Goal: Check status: Check status

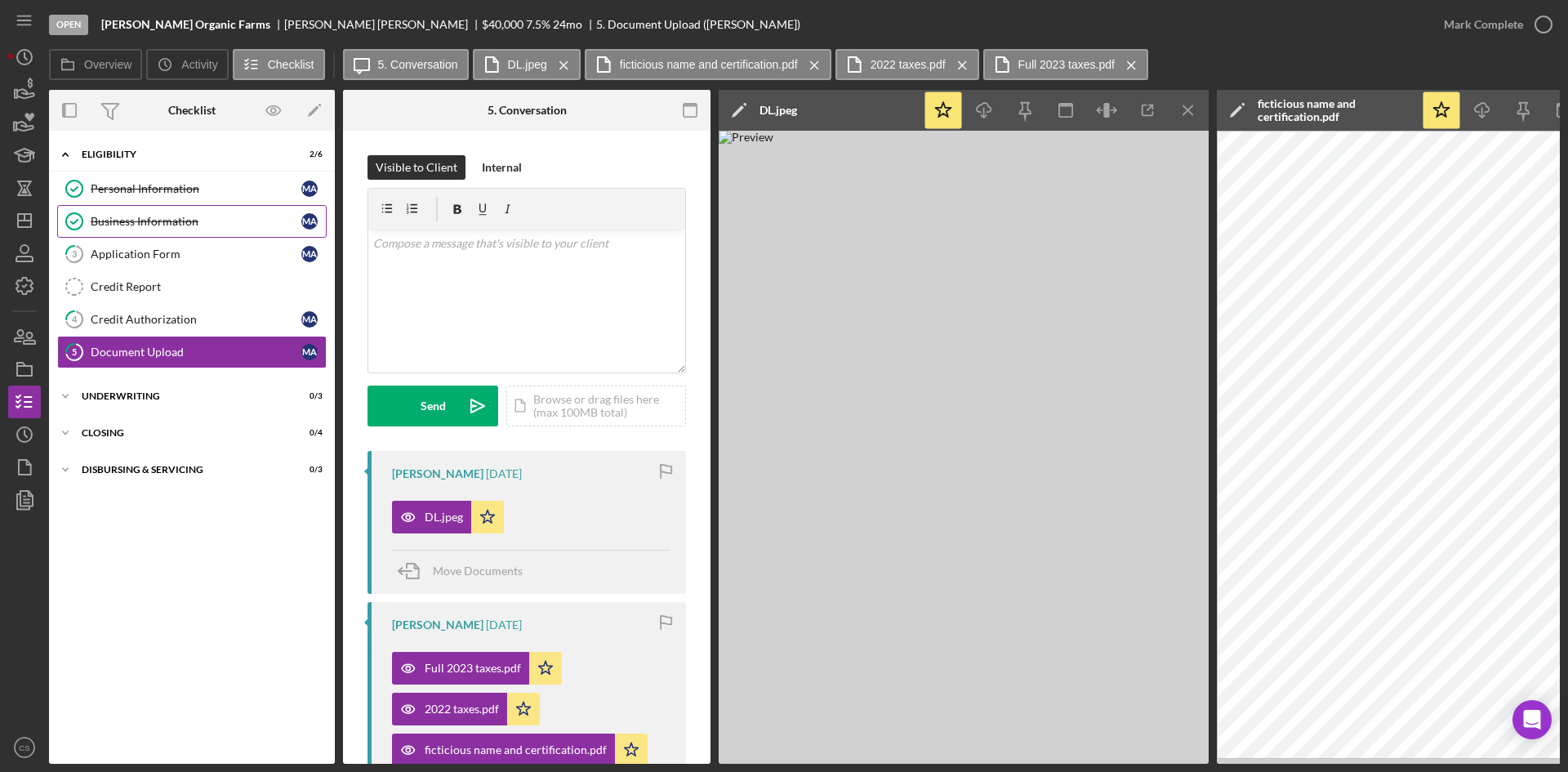
scroll to position [164, 0]
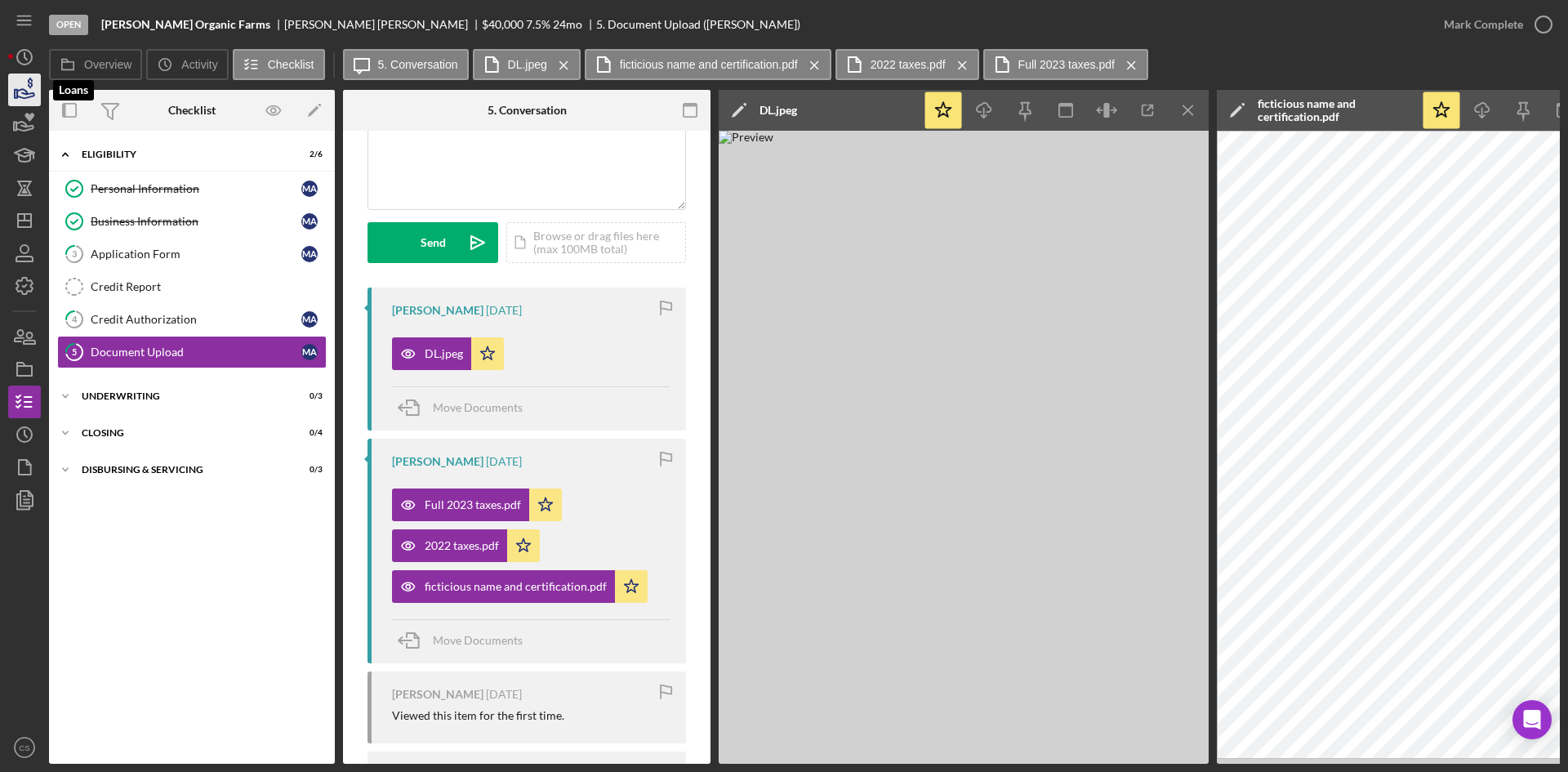
click at [22, 97] on icon "button" at bounding box center [25, 90] width 40 height 40
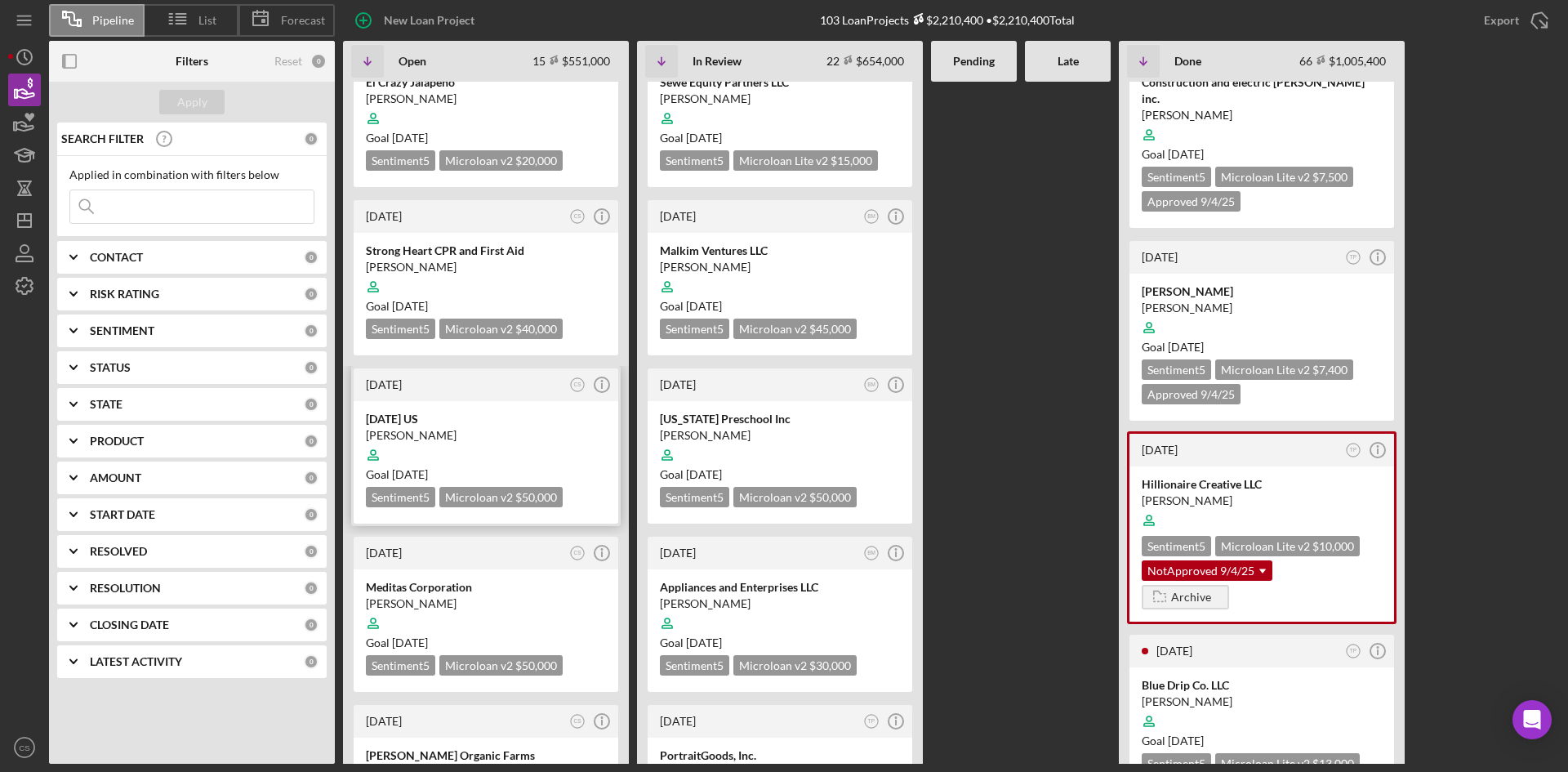
scroll to position [82, 0]
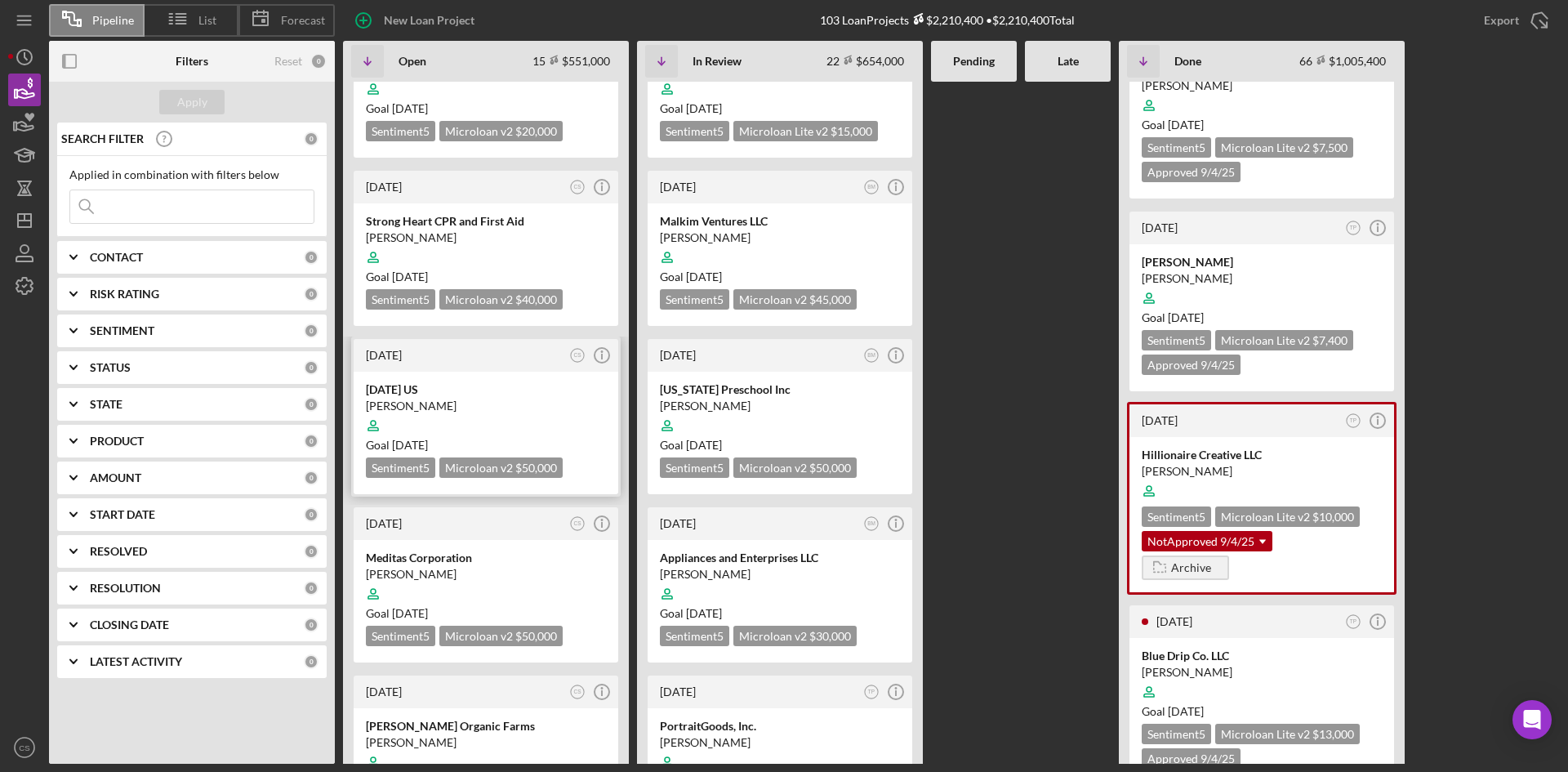
click at [446, 407] on div "[PERSON_NAME]" at bounding box center [486, 406] width 240 height 17
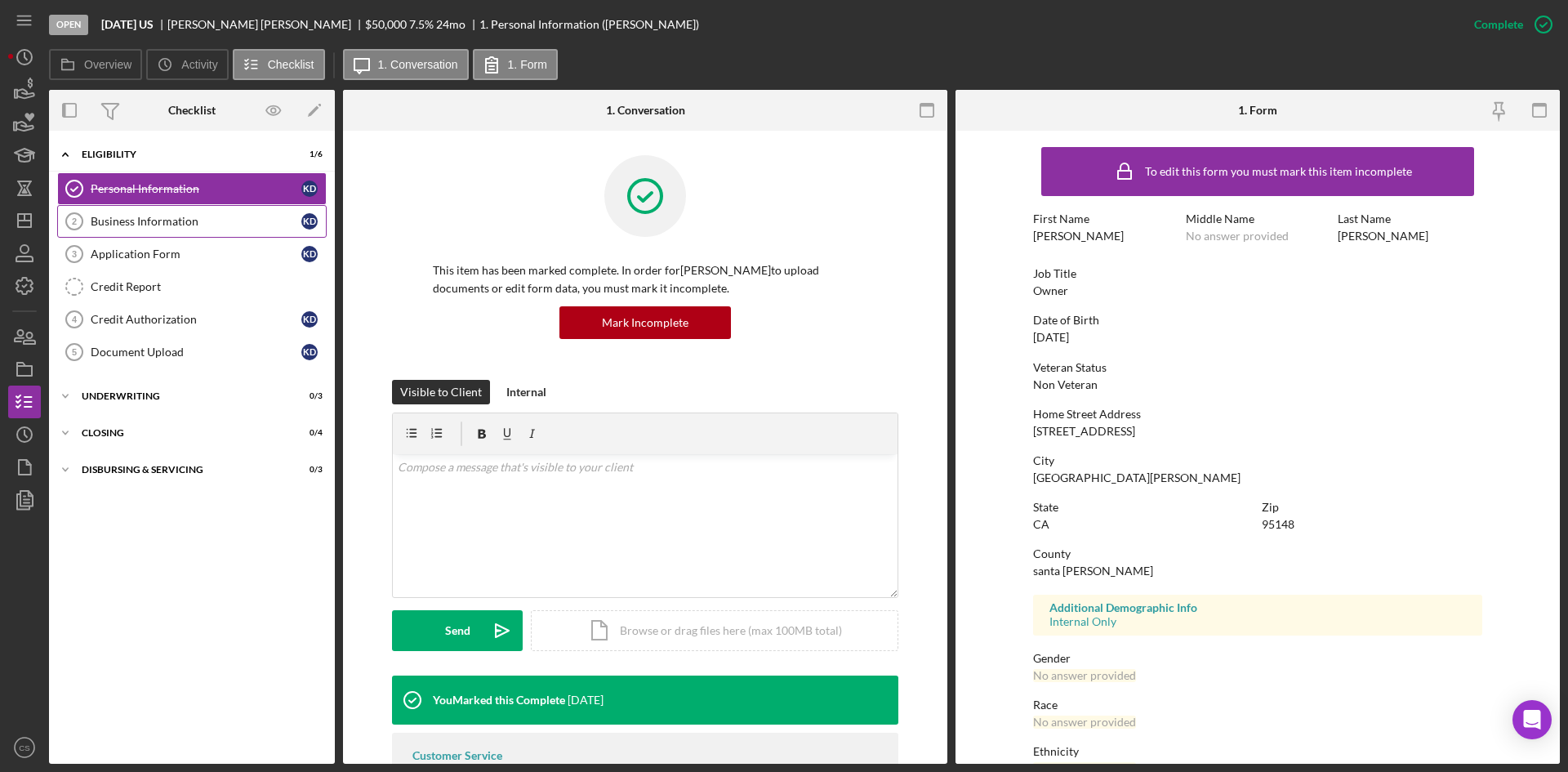
click at [194, 221] on div "Business Information" at bounding box center [195, 221] width 210 height 13
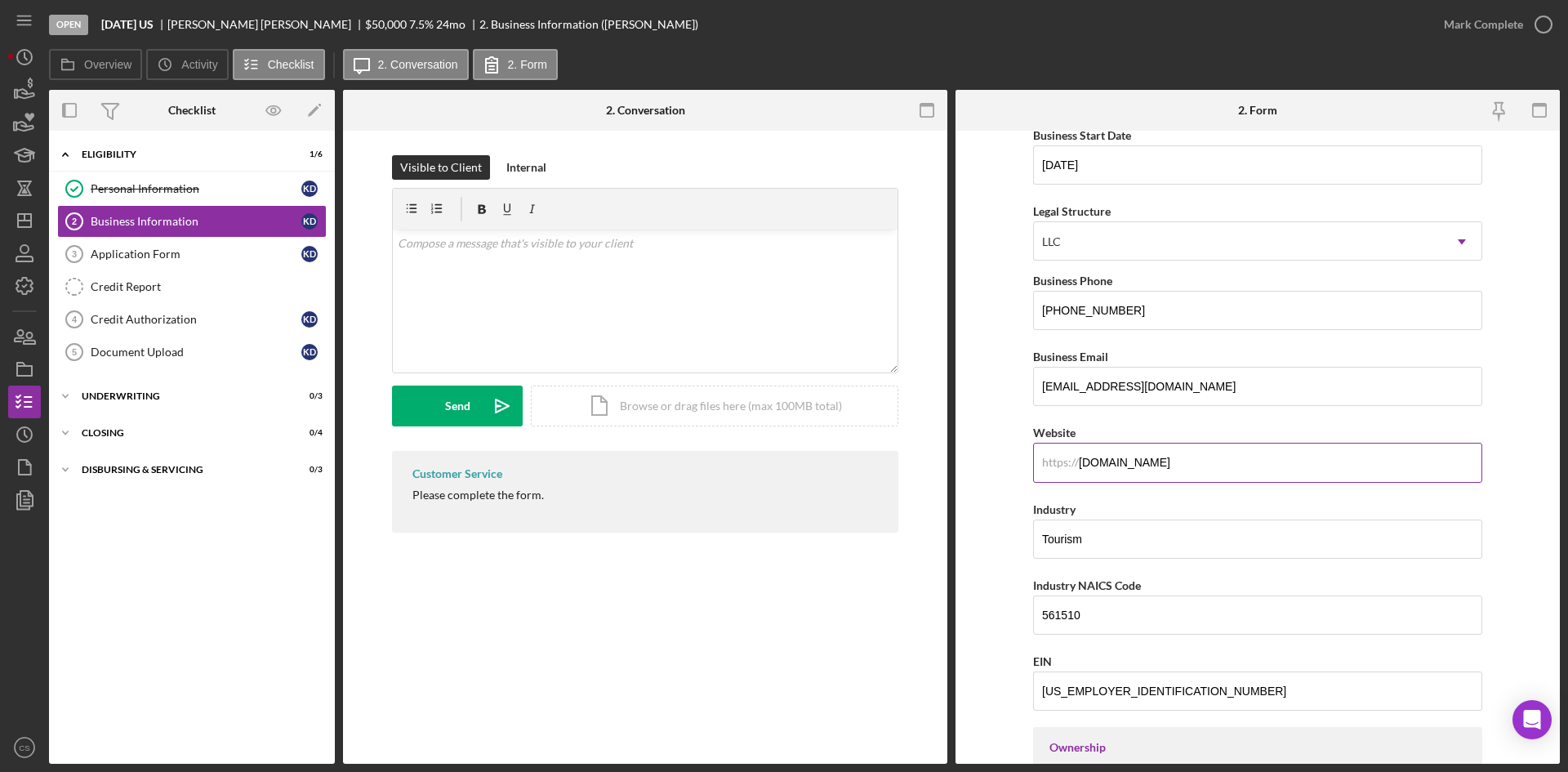
scroll to position [164, 0]
drag, startPoint x: 1286, startPoint y: 387, endPoint x: 1000, endPoint y: 384, distance: 286.0
click at [1000, 384] on form "Business Name [DATE] US DBA Business Start Date [DATE] Legal Structure LLC Icon…" at bounding box center [1257, 446] width 604 height 633
drag, startPoint x: 1159, startPoint y: 391, endPoint x: 1180, endPoint y: 470, distance: 81.7
click at [1180, 470] on input "[DOMAIN_NAME]" at bounding box center [1257, 465] width 449 height 40
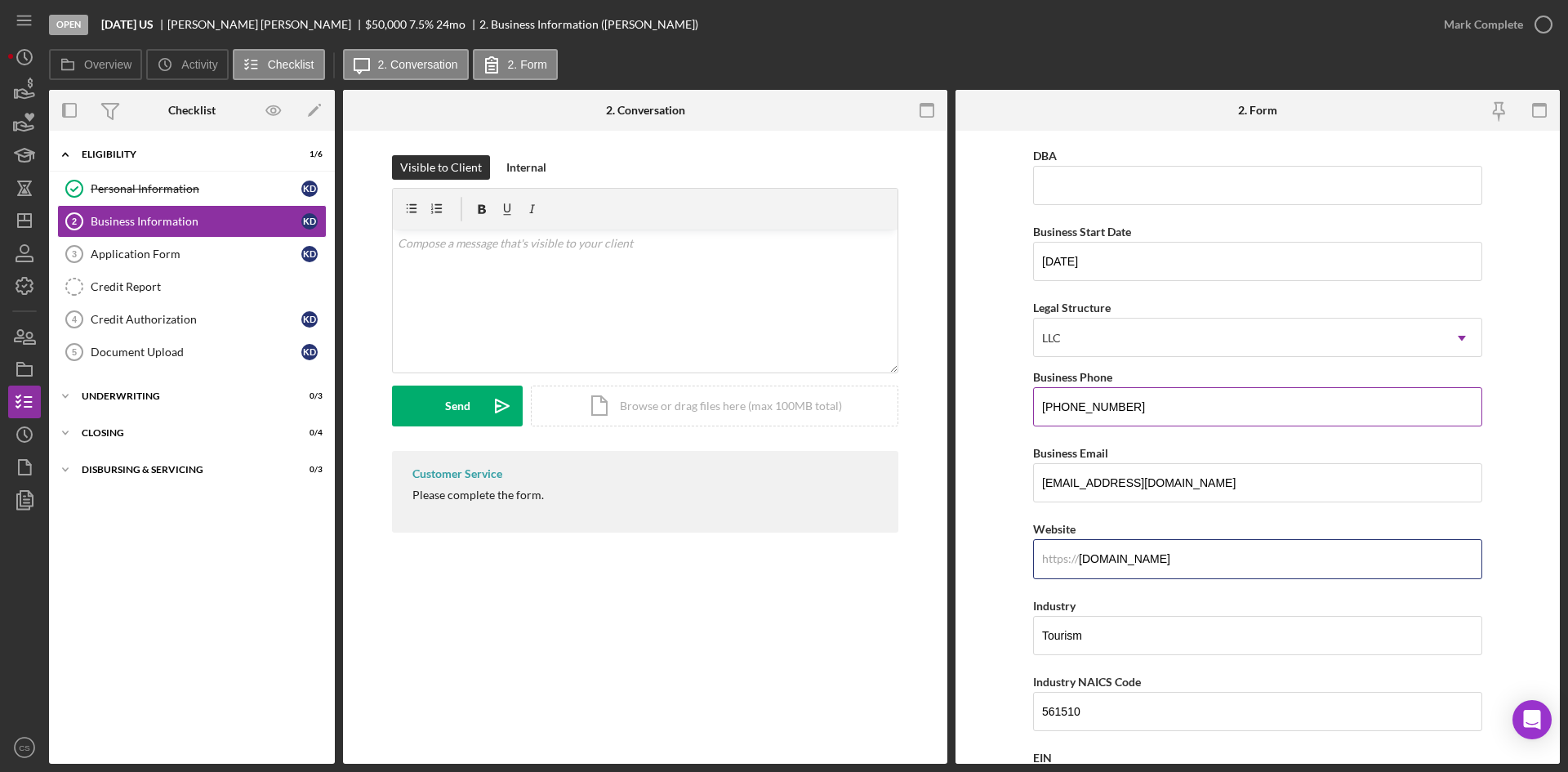
scroll to position [0, 0]
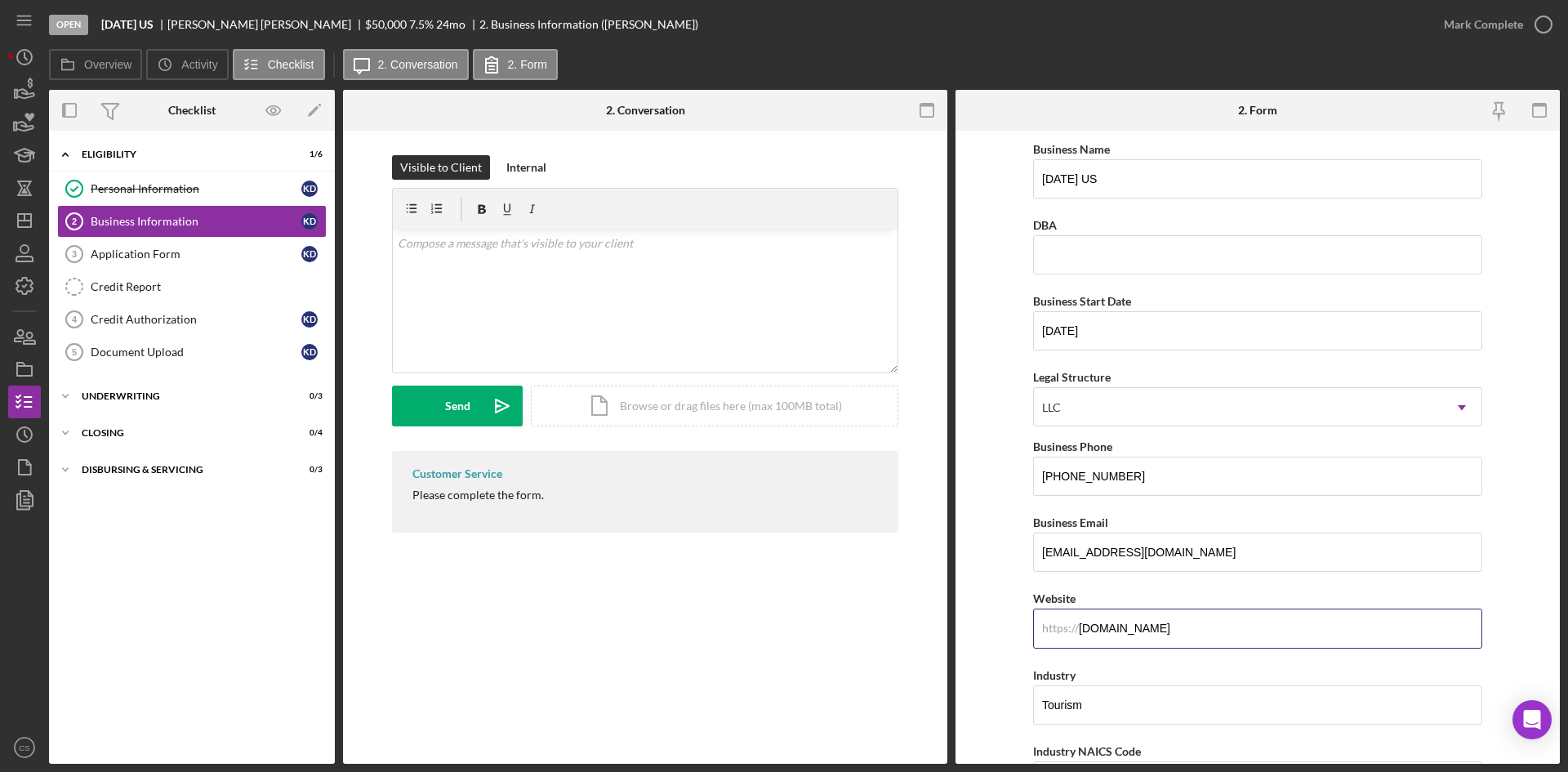
drag, startPoint x: 1217, startPoint y: 628, endPoint x: 1020, endPoint y: 628, distance: 197.0
click at [1020, 628] on form "Business Name [DATE] US DBA Business Start Date [DATE] Legal Structure LLC Icon…" at bounding box center [1257, 446] width 604 height 633
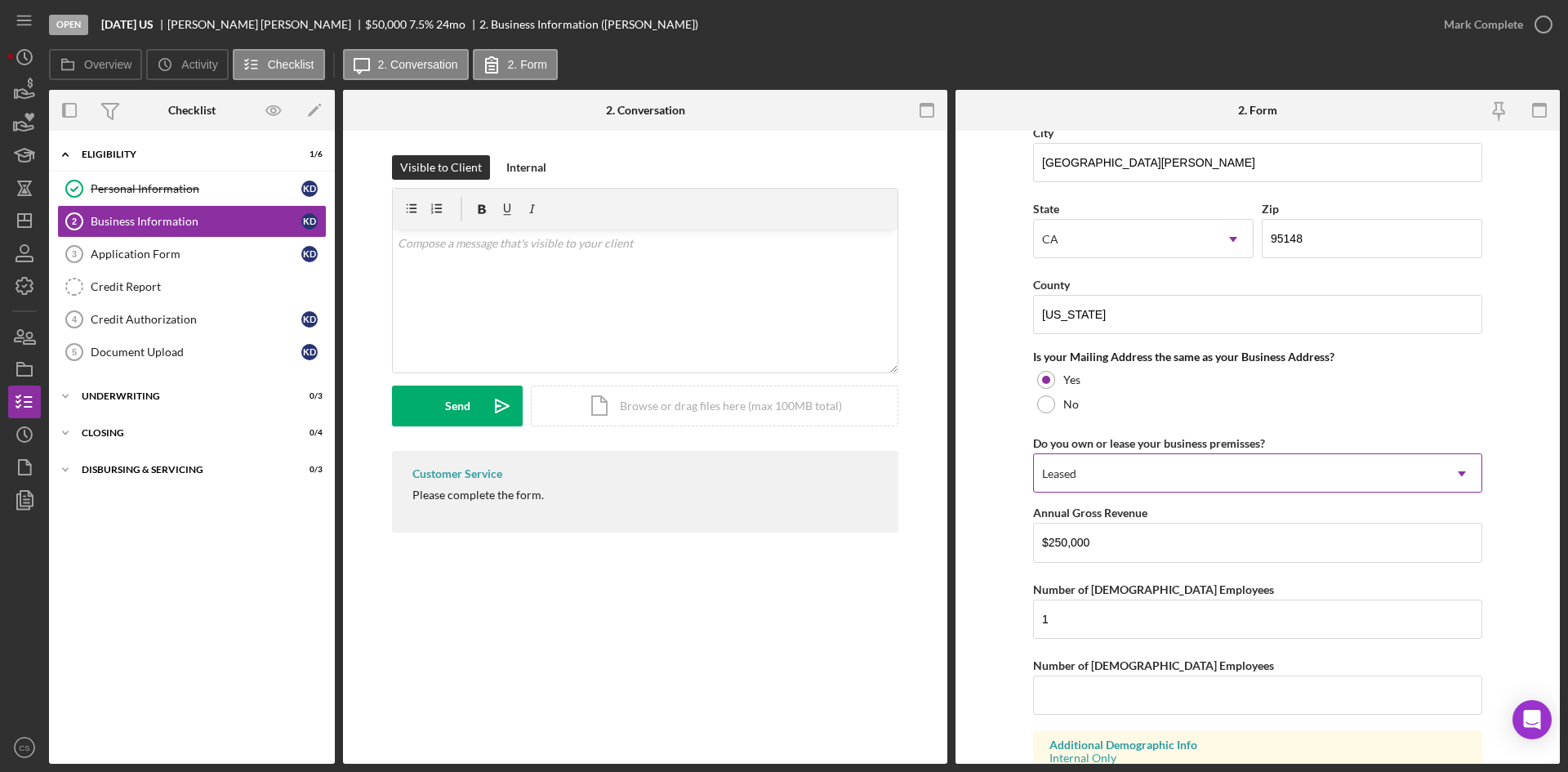
scroll to position [1180, 0]
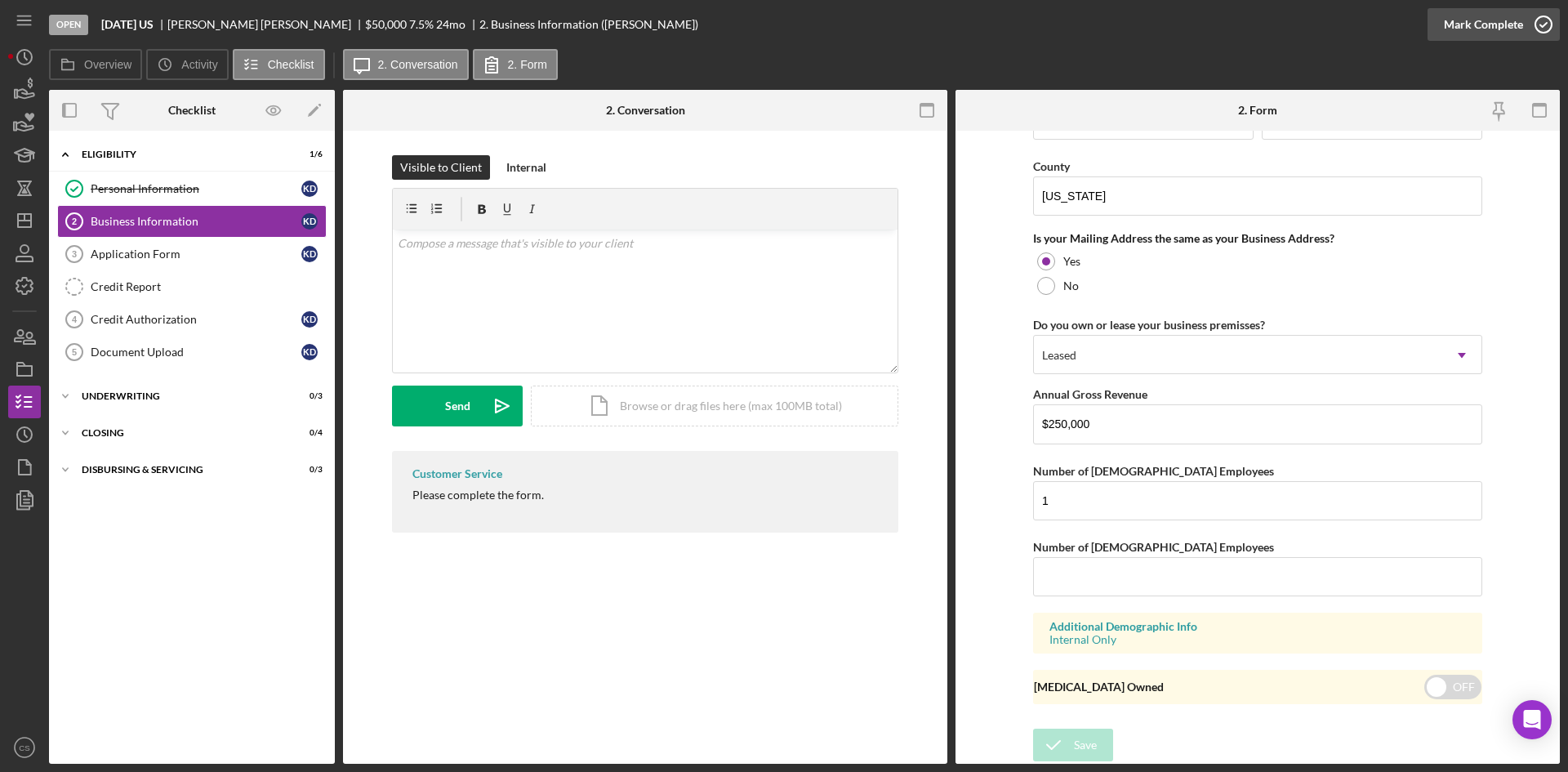
click at [1544, 26] on icon "button" at bounding box center [1543, 25] width 40 height 40
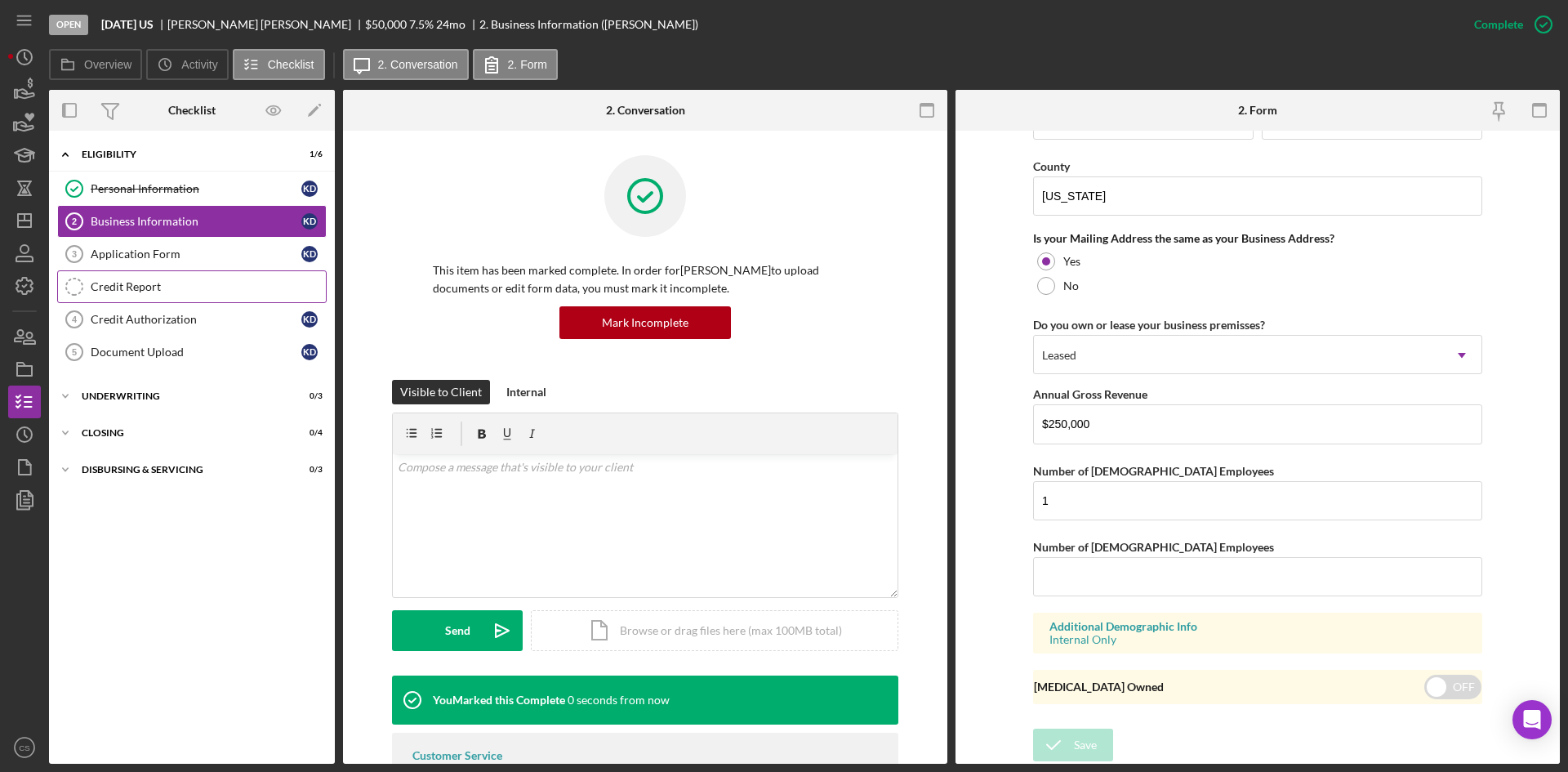
scroll to position [599, 0]
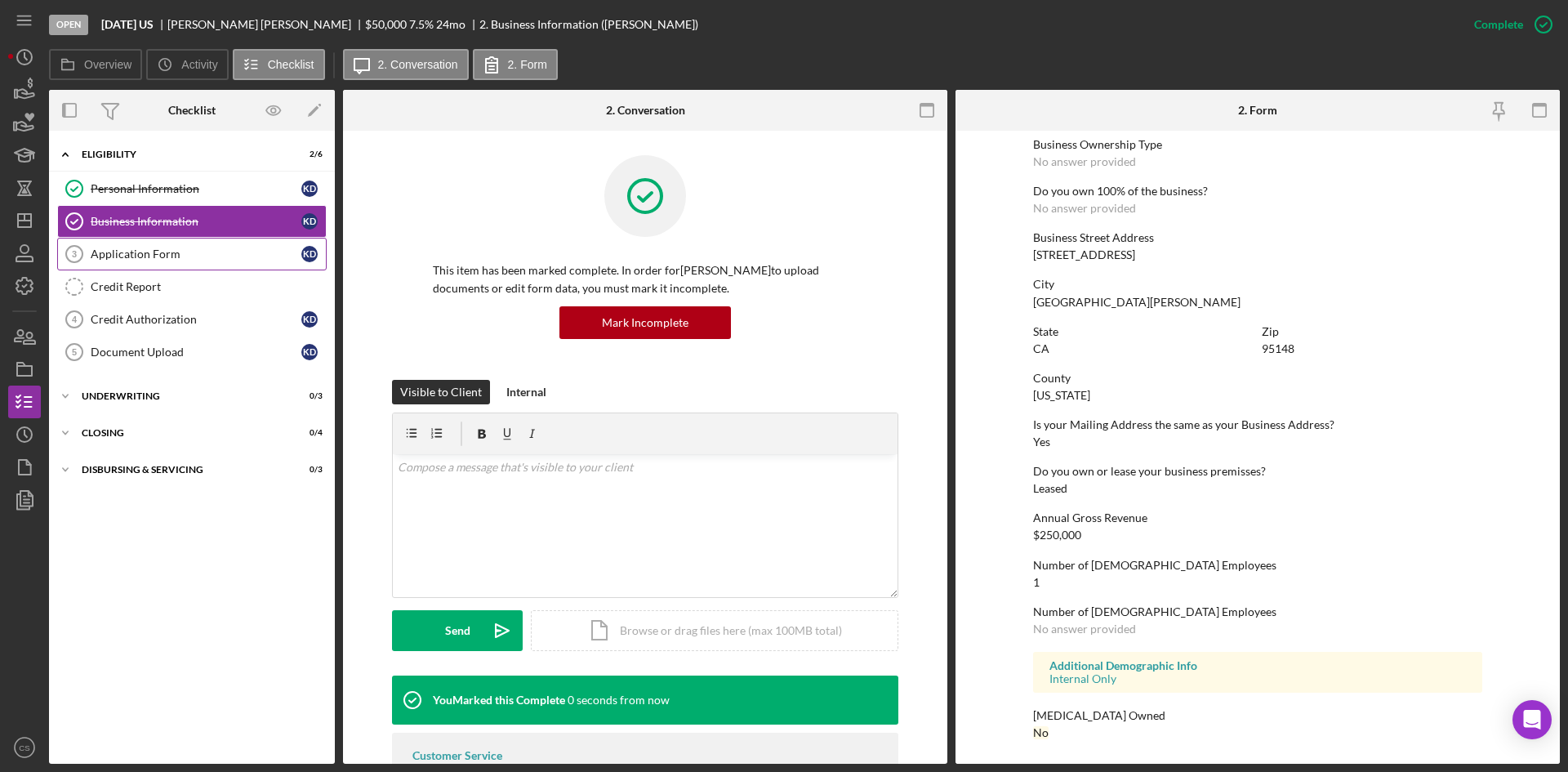
click at [154, 261] on link "Application Form 3 Application Form K D" at bounding box center [192, 254] width 269 height 33
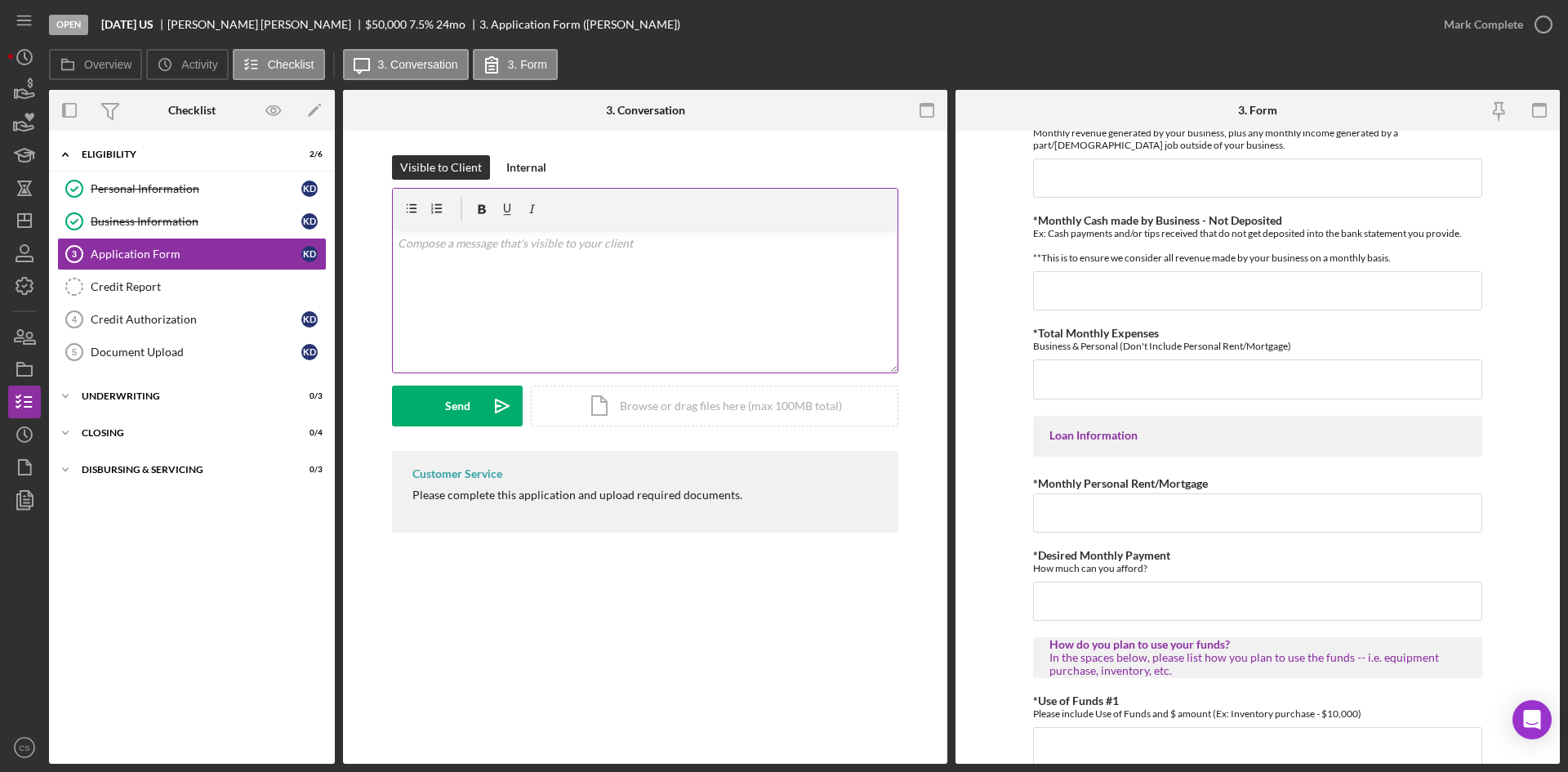
scroll to position [365, 0]
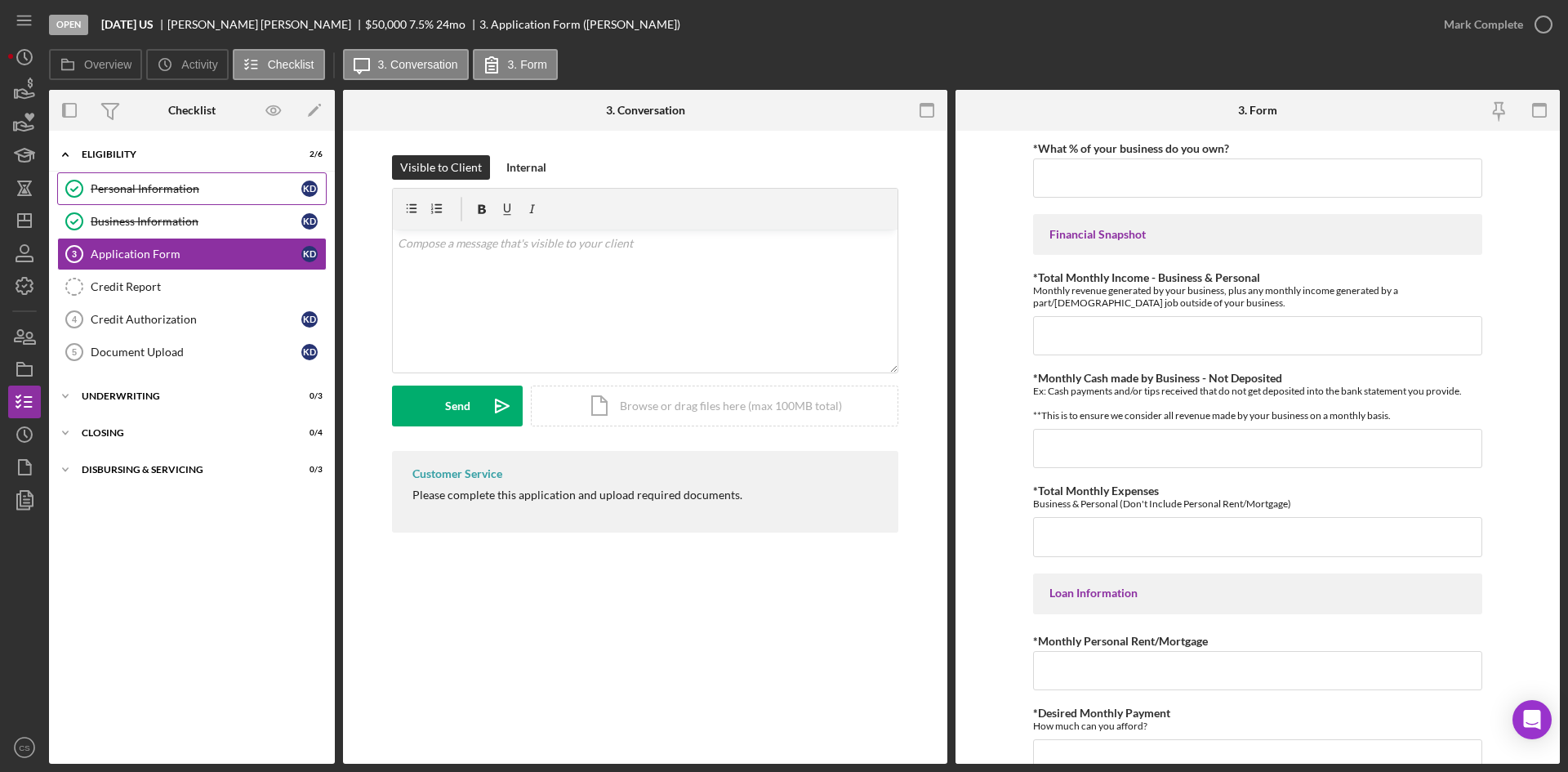
click at [156, 192] on div "Personal Information" at bounding box center [195, 188] width 210 height 13
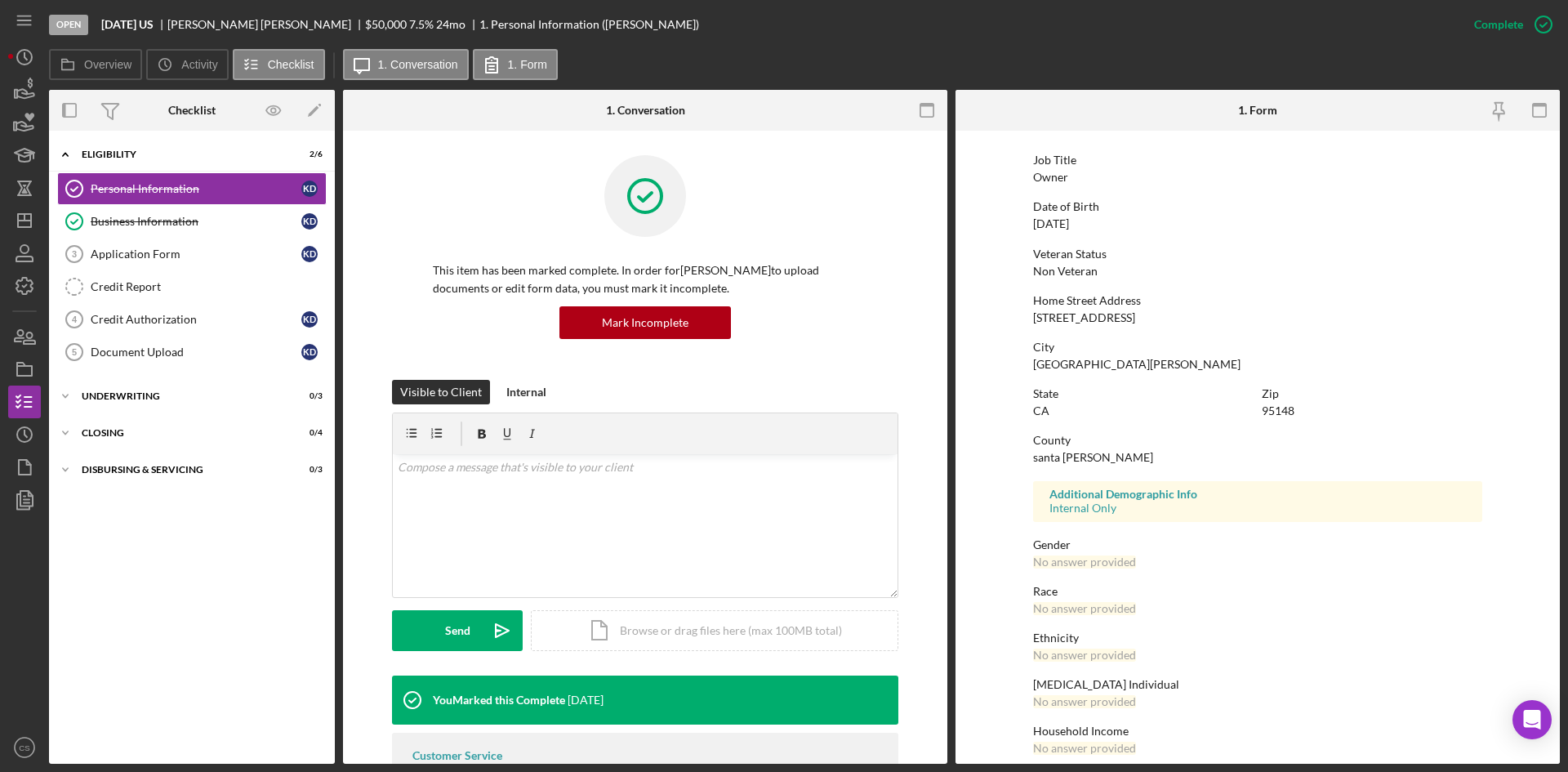
scroll to position [129, 0]
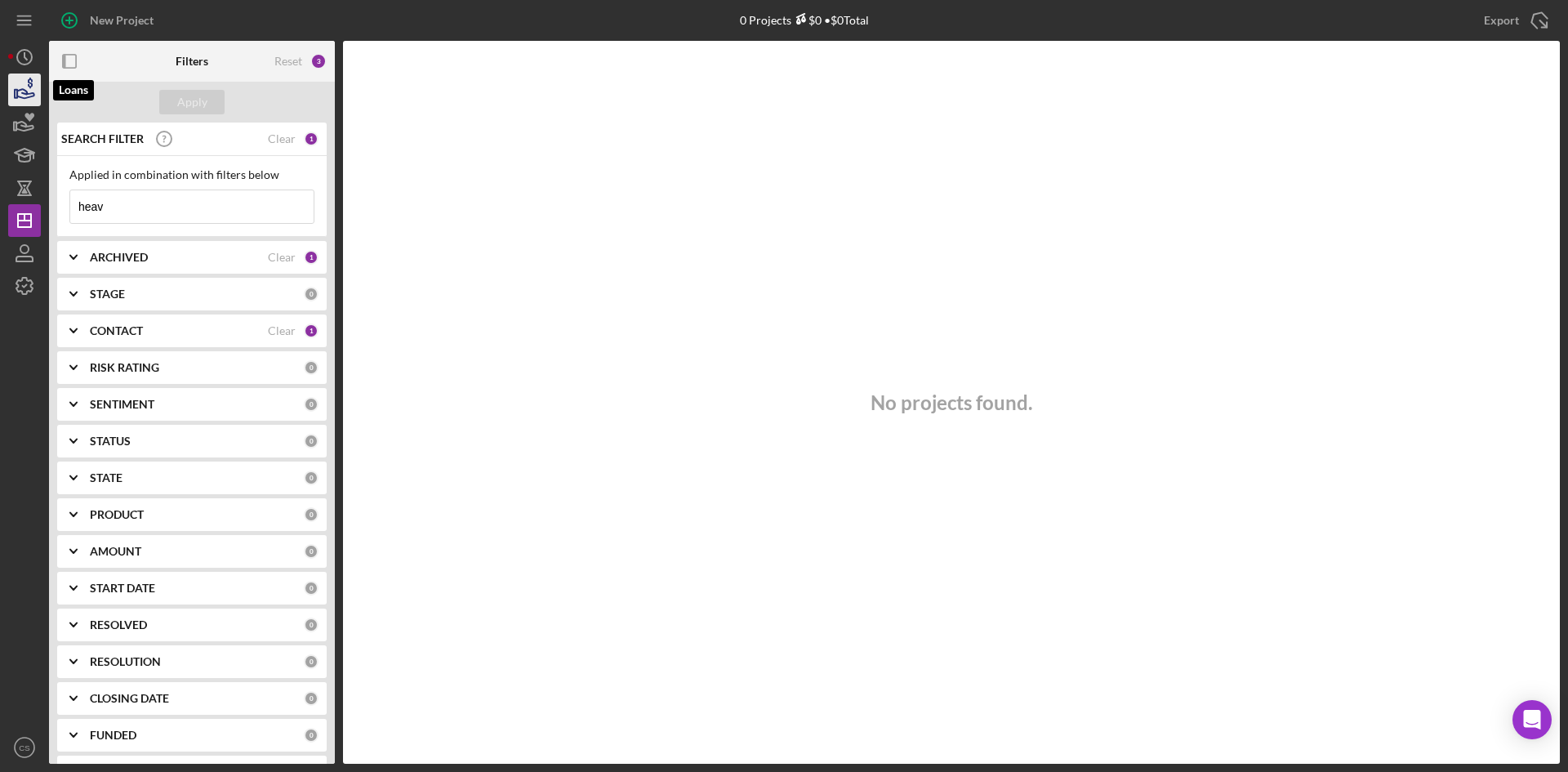
click at [38, 86] on icon "button" at bounding box center [25, 90] width 40 height 40
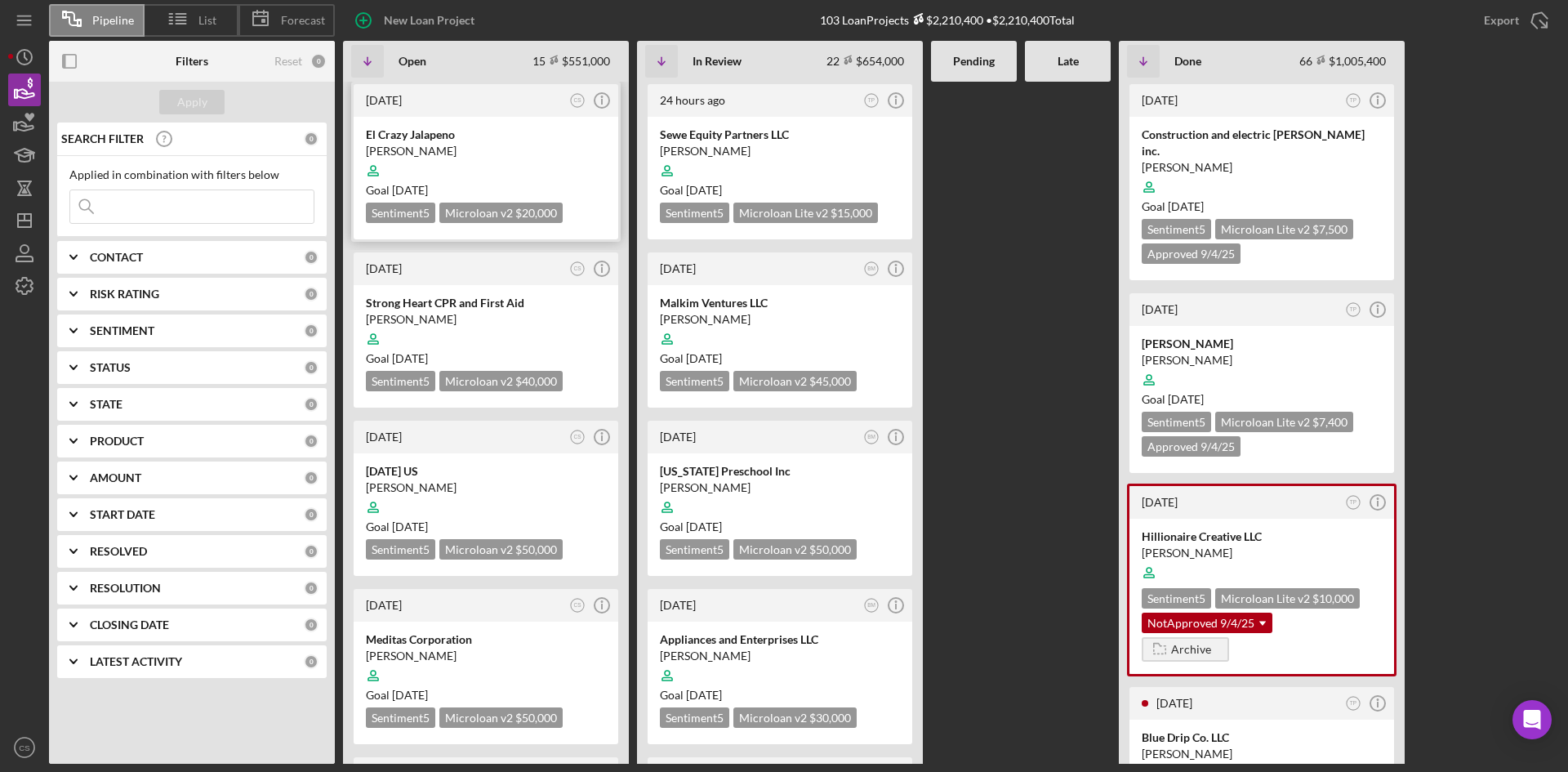
click at [390, 143] on div "[PERSON_NAME]" at bounding box center [486, 151] width 240 height 17
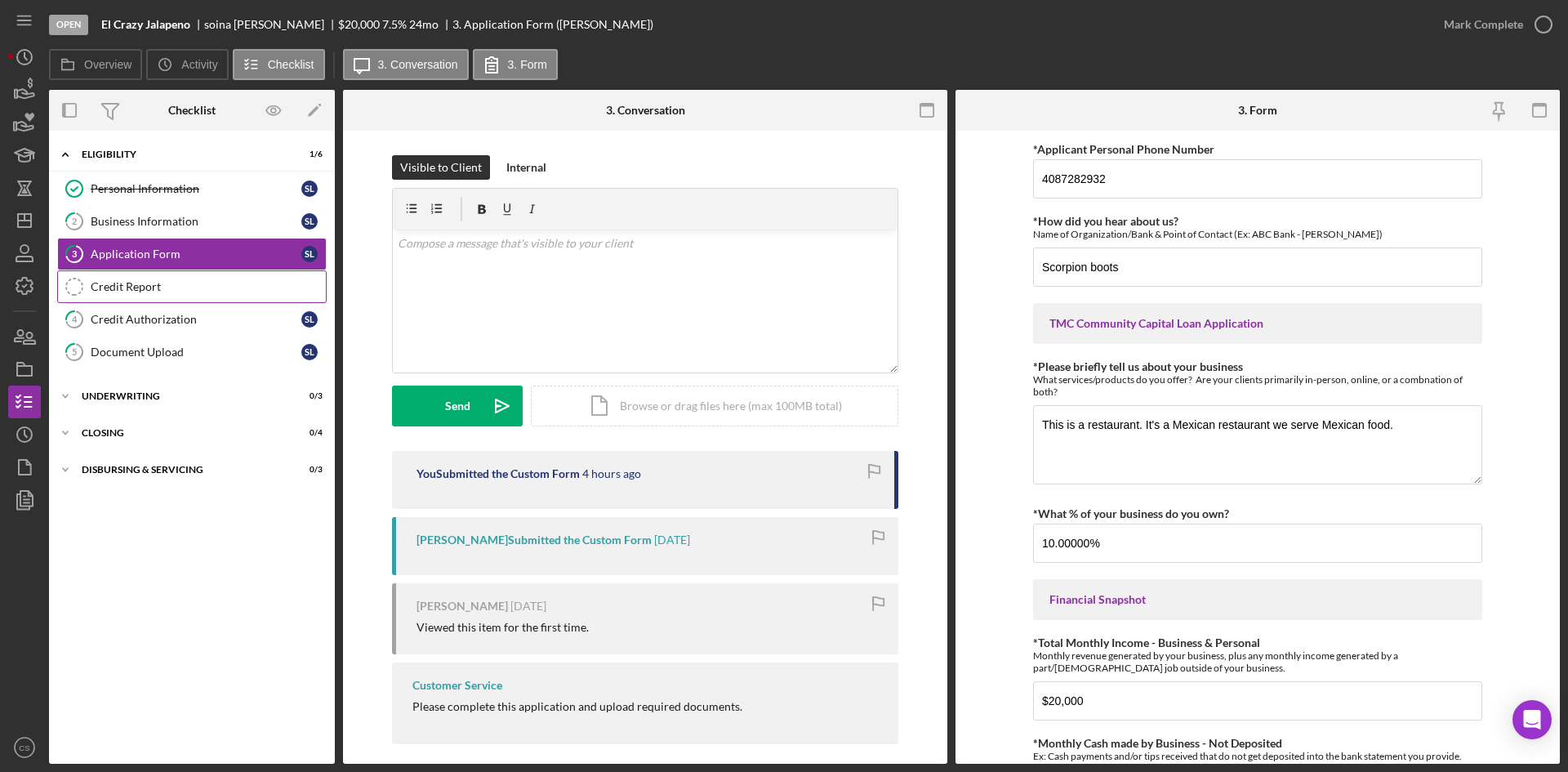
drag, startPoint x: 148, startPoint y: 293, endPoint x: 159, endPoint y: 291, distance: 11.2
click at [150, 292] on div "Credit Report" at bounding box center [208, 286] width 235 height 13
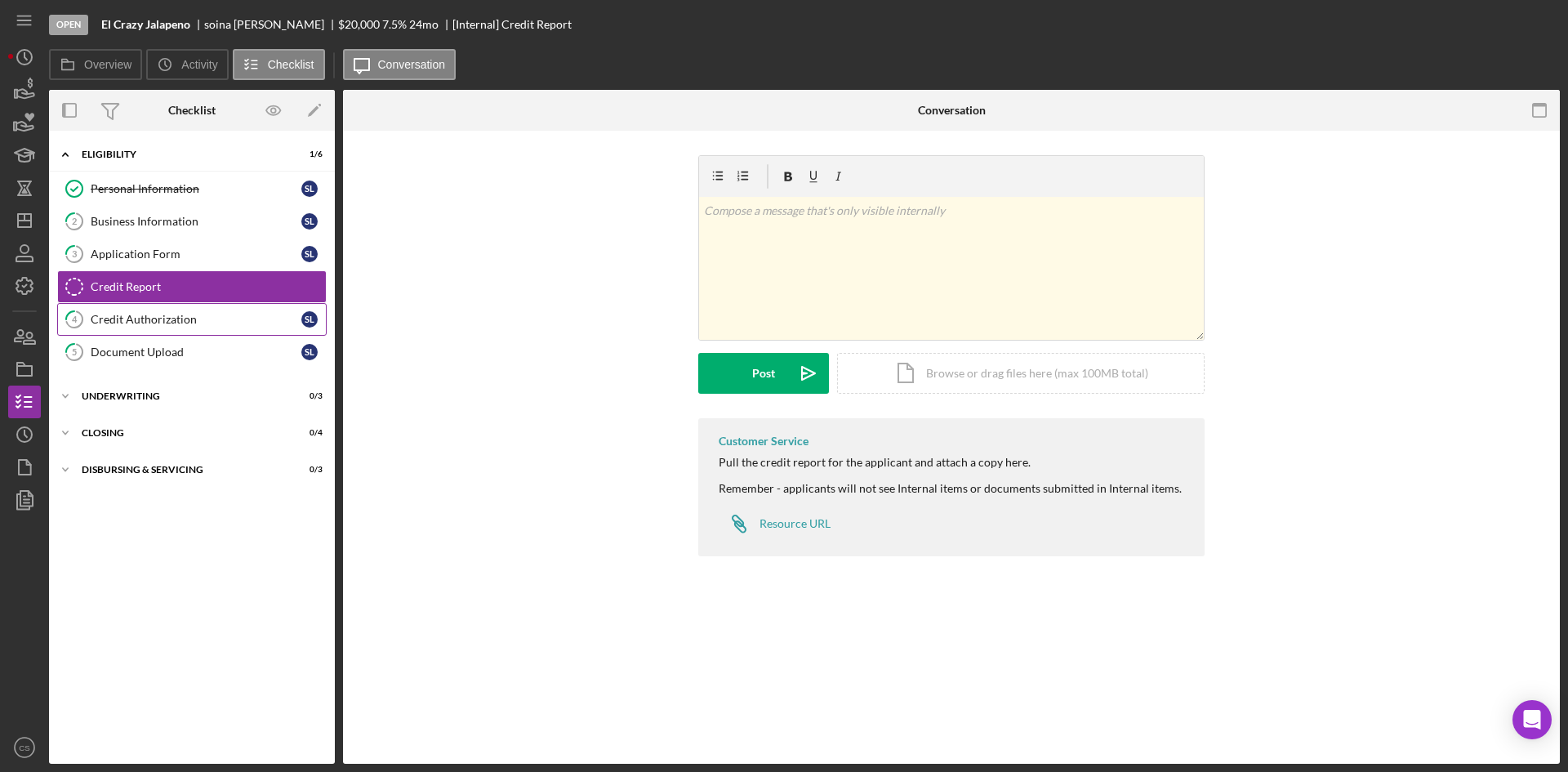
click at [202, 320] on div "Credit Authorization" at bounding box center [195, 319] width 210 height 13
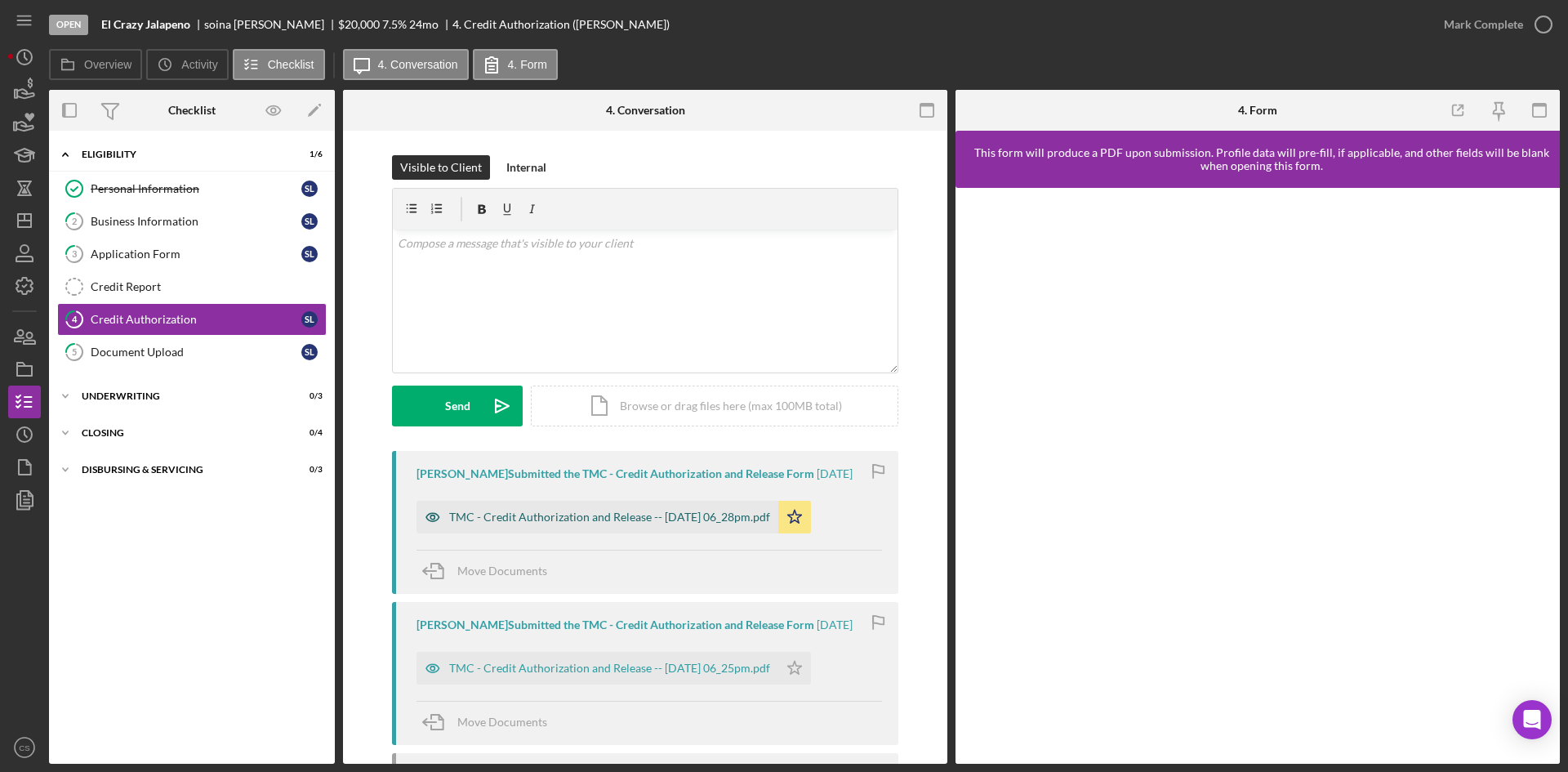
click at [628, 498] on div "TMC - Credit Authorization and Release -- 2025-09-18 06_28pm.pdf Icon/Star" at bounding box center [618, 513] width 403 height 40
click at [635, 512] on div "TMC - Credit Authorization and Release -- 2025-09-18 06_28pm.pdf" at bounding box center [609, 517] width 321 height 13
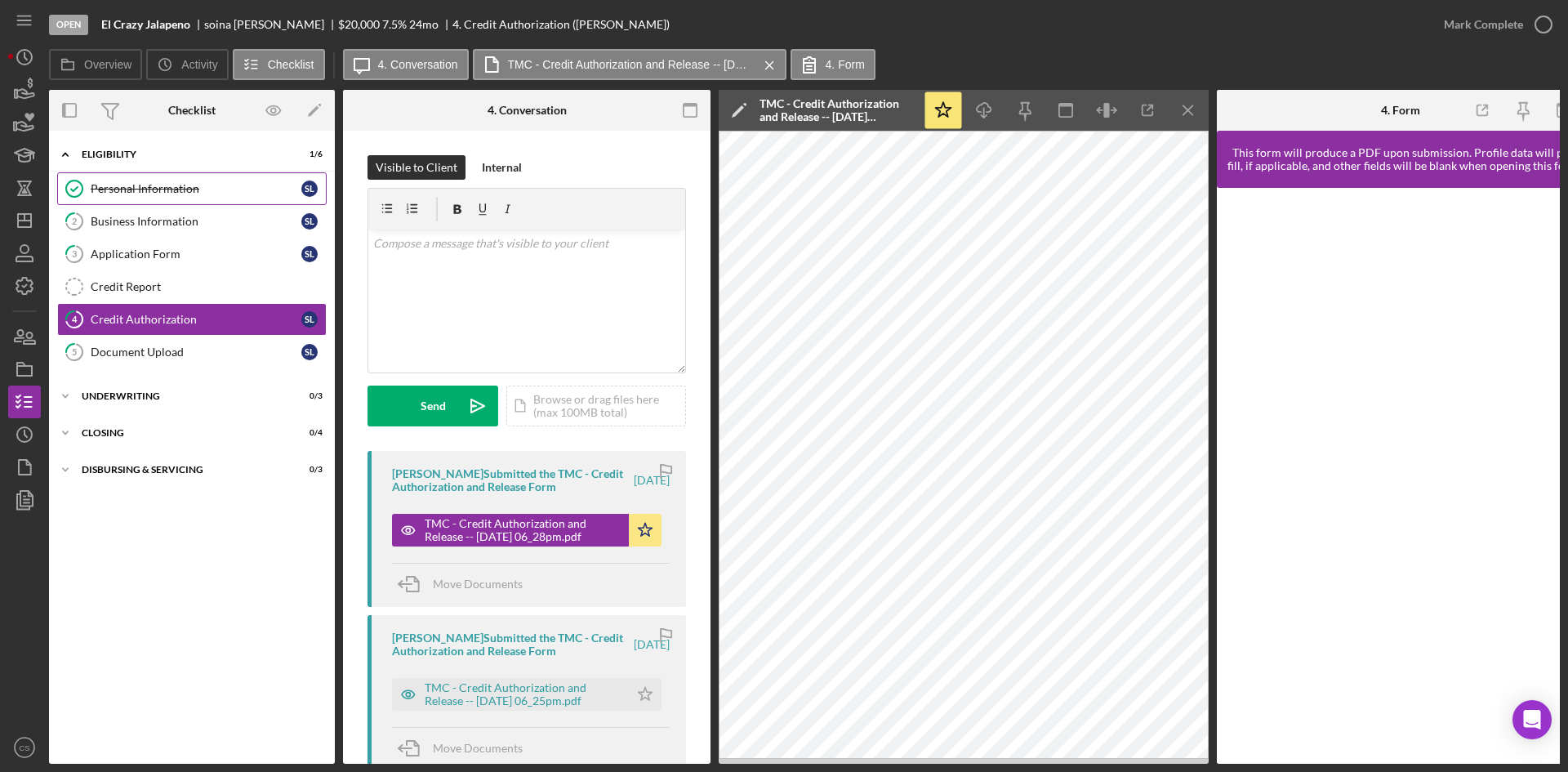
click at [187, 187] on div "Personal Information" at bounding box center [195, 188] width 210 height 13
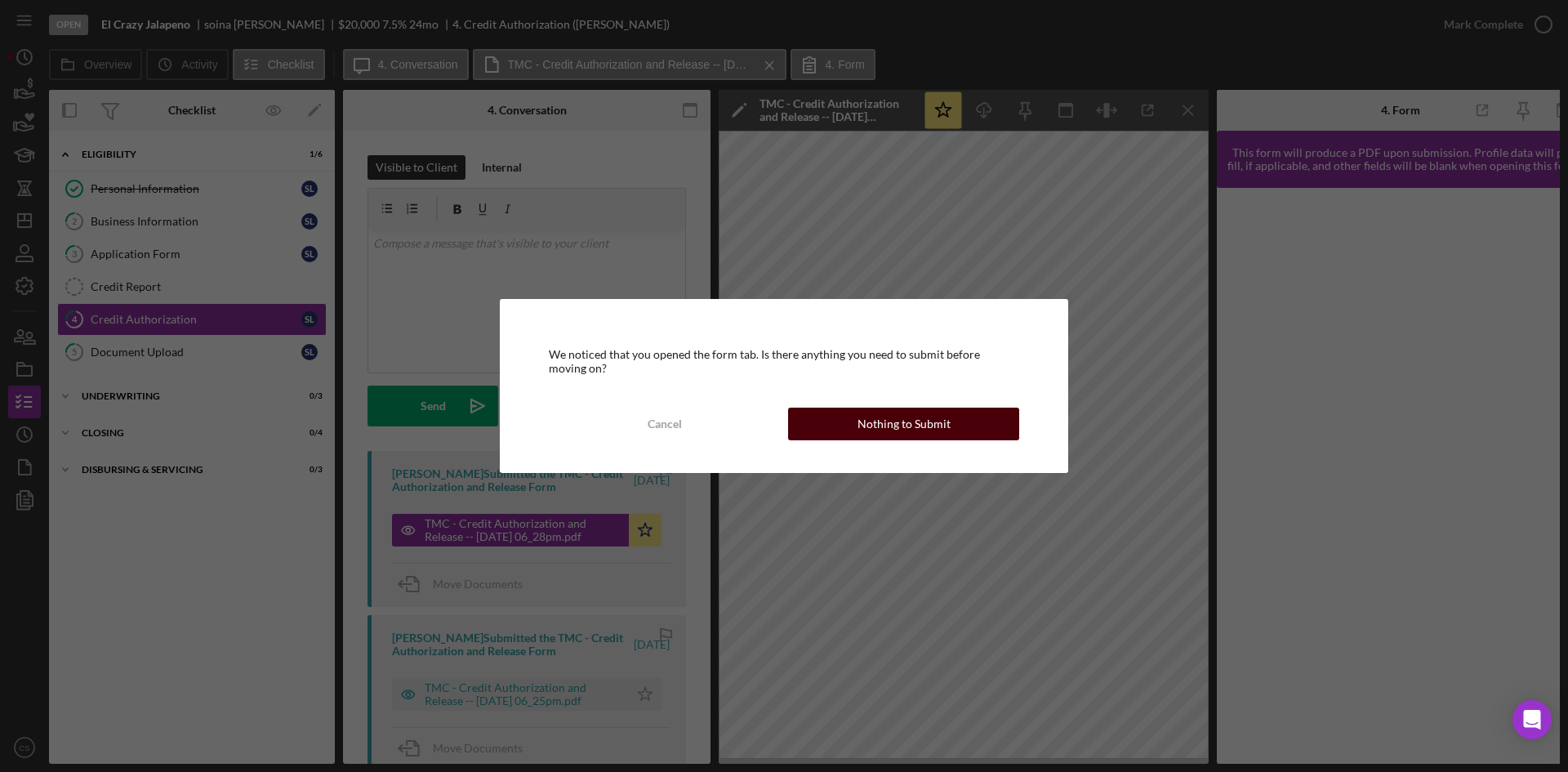
click at [950, 423] on button "Nothing to Submit" at bounding box center [904, 423] width 231 height 33
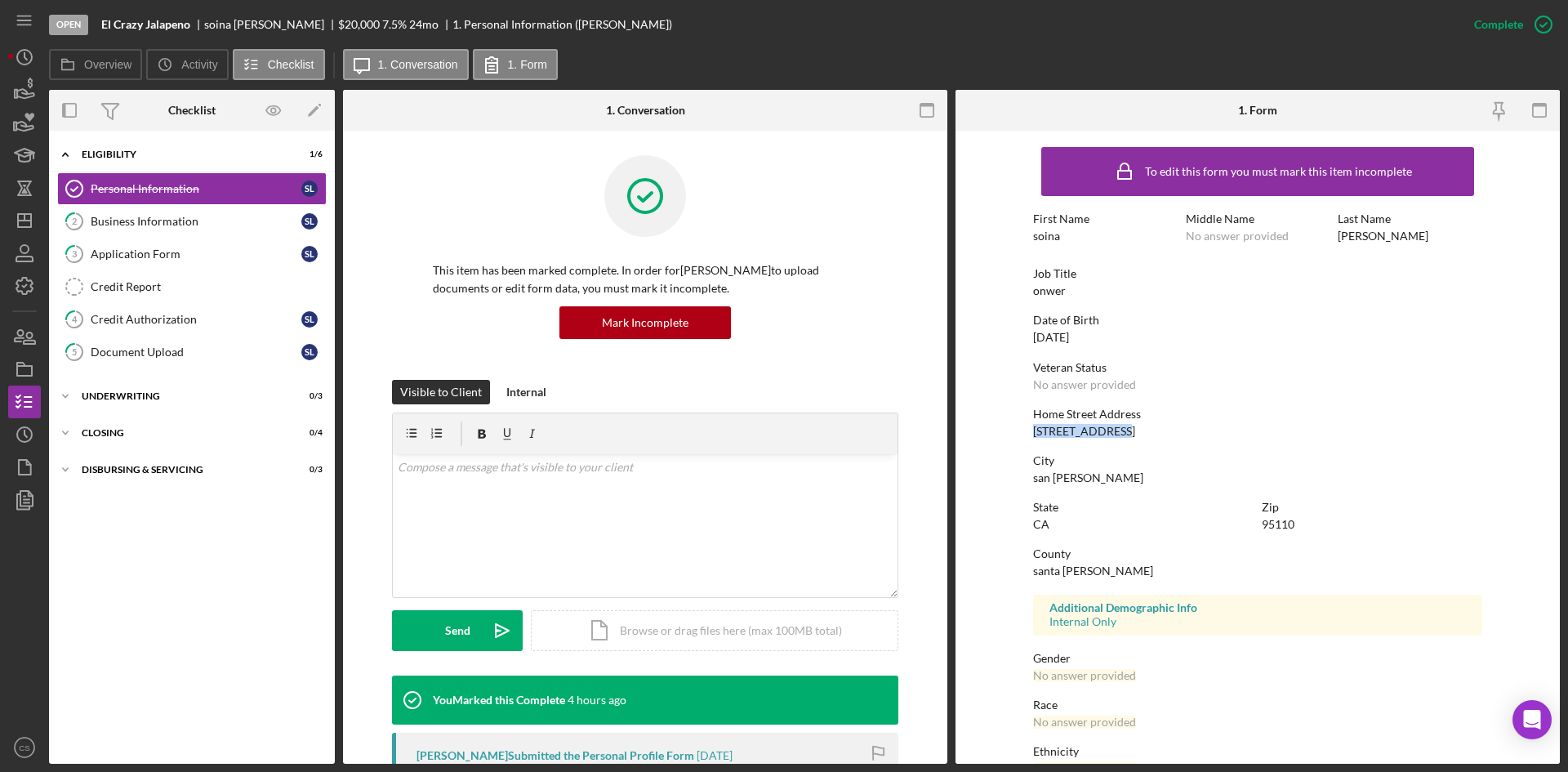
drag, startPoint x: 1135, startPoint y: 429, endPoint x: 1029, endPoint y: 431, distance: 106.0
click at [1029, 431] on form "To edit this form you must mark this item incomplete First Name soina Middle Na…" at bounding box center [1257, 446] width 604 height 633
copy div "220 Goodyear st"
click at [163, 312] on div "Credit Authorization" at bounding box center [195, 319] width 210 height 13
